Goal: Navigation & Orientation: Find specific page/section

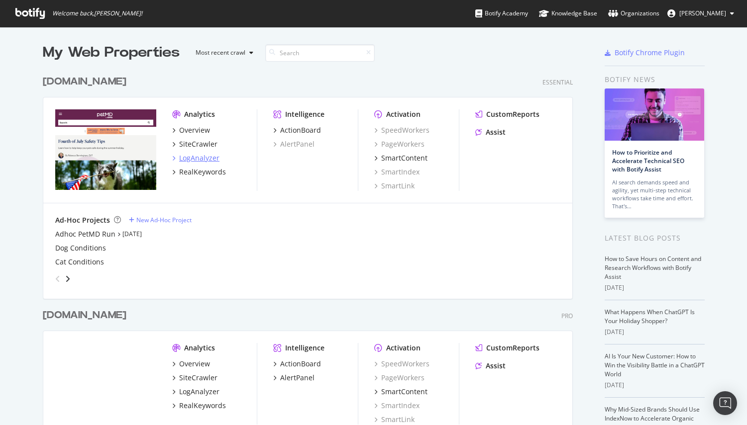
scroll to position [121, 0]
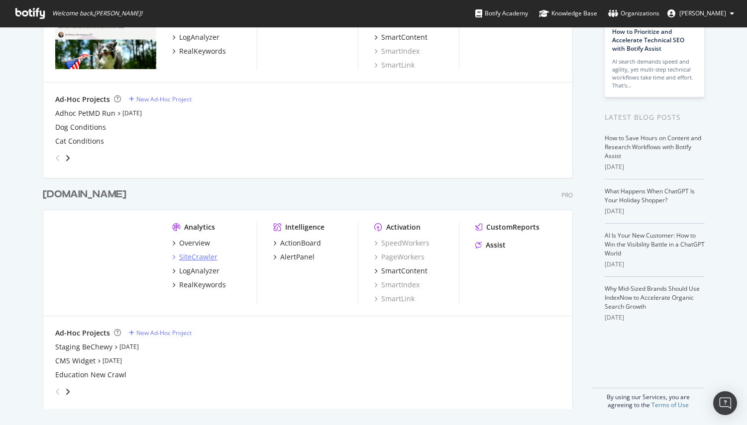
click at [201, 261] on div "SiteCrawler" at bounding box center [198, 257] width 38 height 10
